Goal: Subscribe to service/newsletter

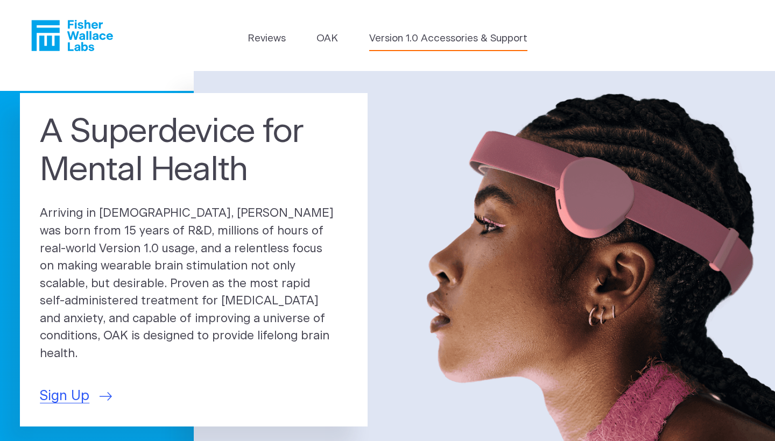
click at [432, 43] on link "Version 1.0 Accessories & Support" at bounding box center [448, 38] width 158 height 15
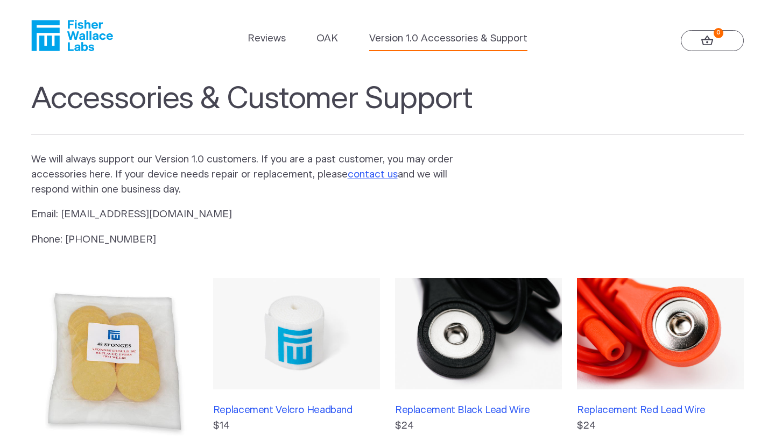
click at [97, 38] on icon "Fisher Wallace" at bounding box center [76, 35] width 74 height 31
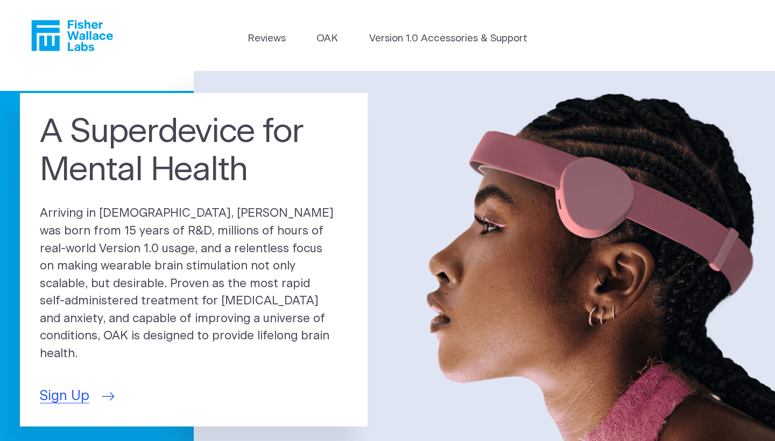
click at [71, 387] on span "Sign Up" at bounding box center [65, 397] width 50 height 20
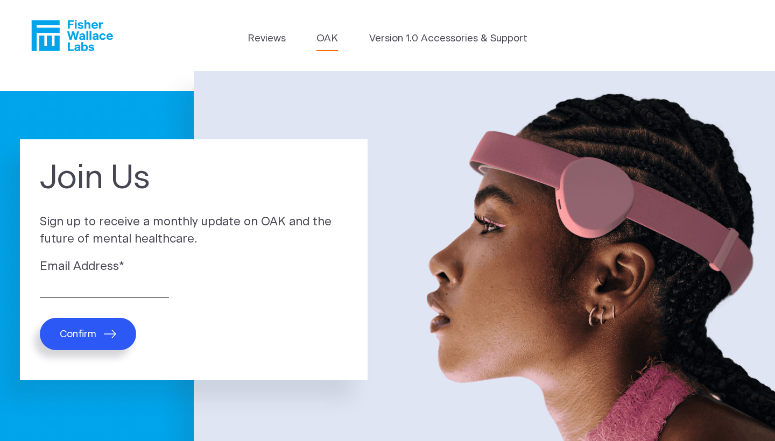
click at [325, 40] on link "OAK" at bounding box center [328, 38] width 22 height 15
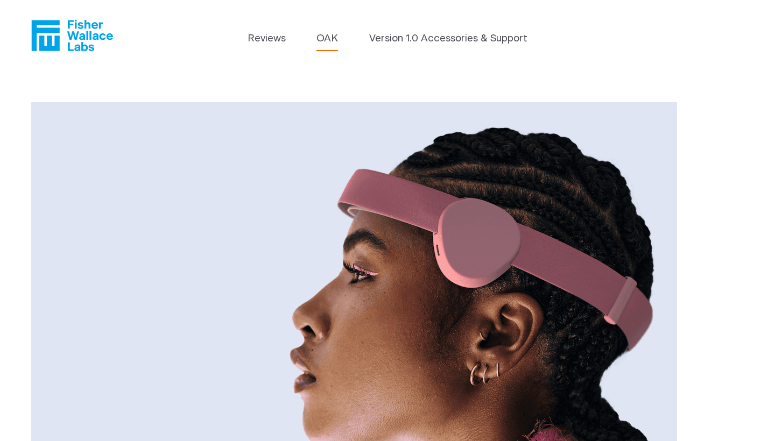
click at [319, 34] on link "OAK" at bounding box center [328, 38] width 22 height 15
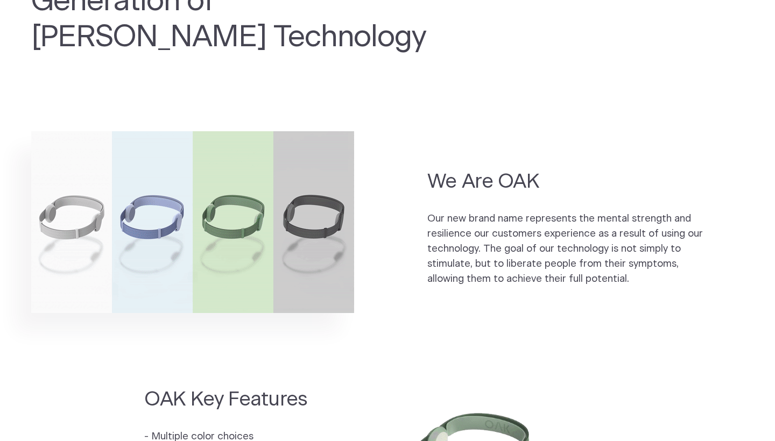
scroll to position [613, 0]
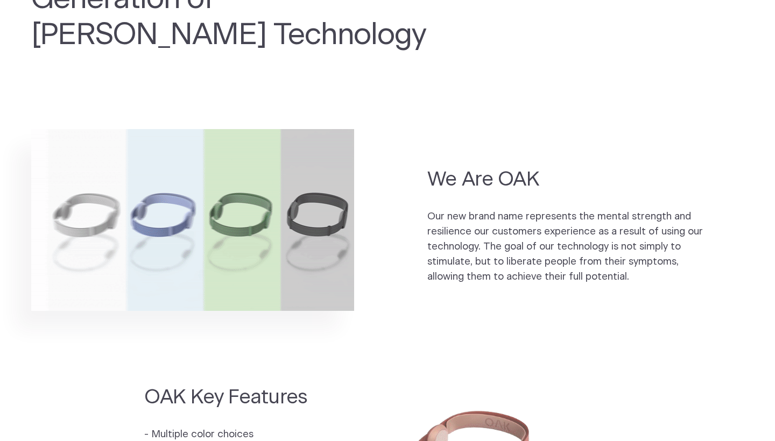
click at [426, 191] on section "We Are OAK Our new brand name represents the mental strength and resilience our…" at bounding box center [387, 246] width 775 height 238
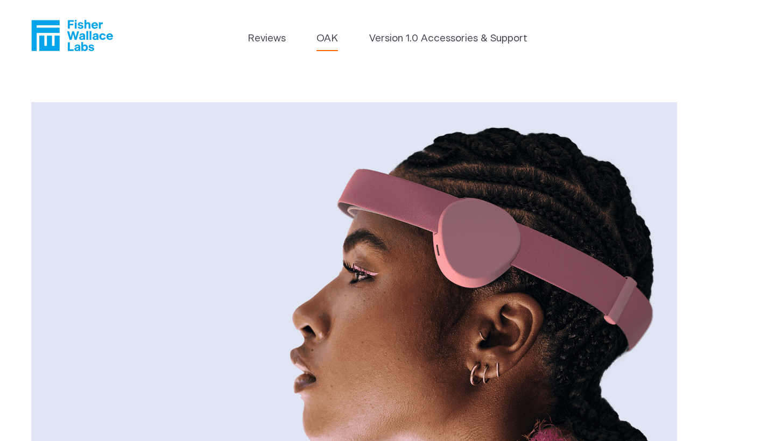
scroll to position [0, 0]
click at [424, 27] on header "Reviews OAK Version 1.0 Accessories & Support" at bounding box center [387, 35] width 775 height 71
click at [424, 33] on link "Version 1.0 Accessories & Support" at bounding box center [448, 38] width 158 height 15
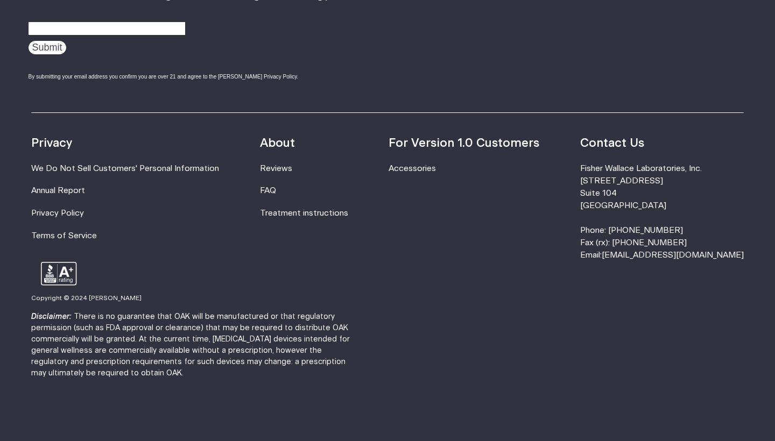
scroll to position [838, 0]
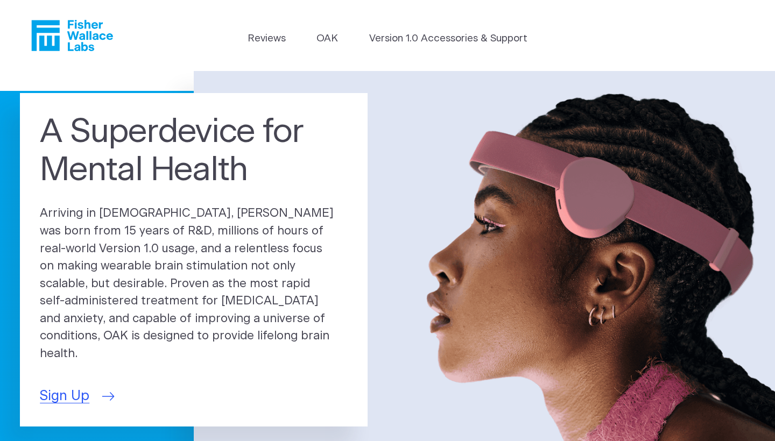
click at [70, 389] on span "Sign Up" at bounding box center [65, 397] width 50 height 20
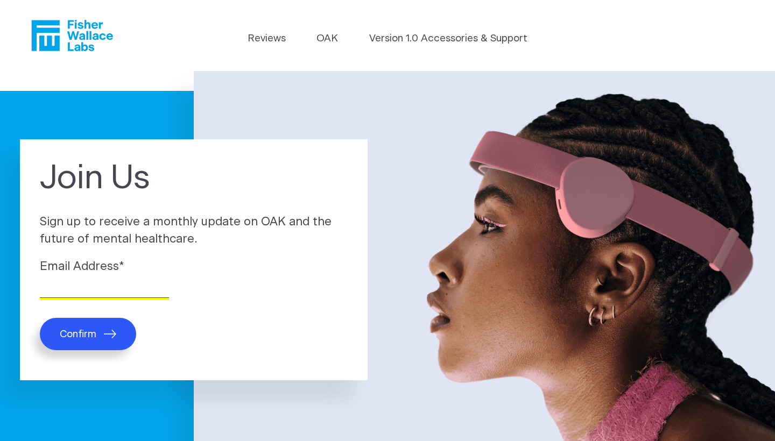
click at [89, 288] on input "Email Address *" at bounding box center [104, 290] width 129 height 17
type input "trotha@gmx.net"
click at [90, 340] on span "Confirm" at bounding box center [78, 334] width 37 height 12
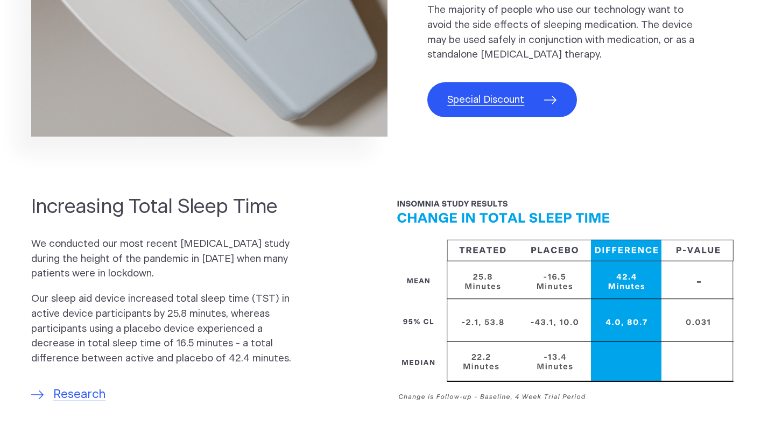
scroll to position [790, 0]
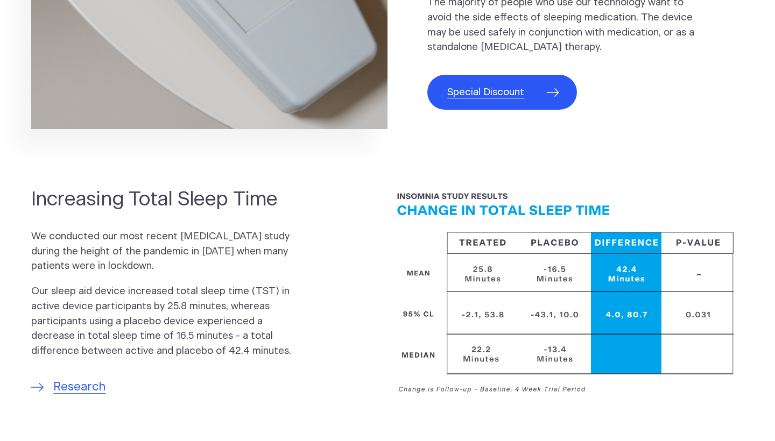
click at [505, 85] on span "Special Discount" at bounding box center [485, 92] width 77 height 15
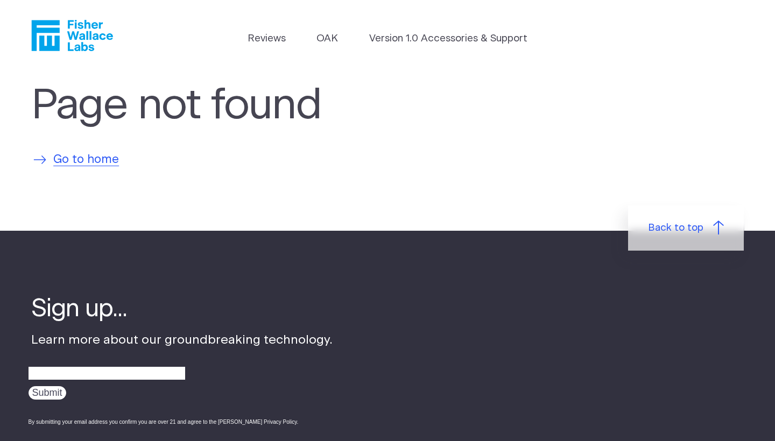
click at [78, 163] on span "Go to home" at bounding box center [86, 160] width 66 height 18
